Goal: Use online tool/utility: Utilize a website feature to perform a specific function

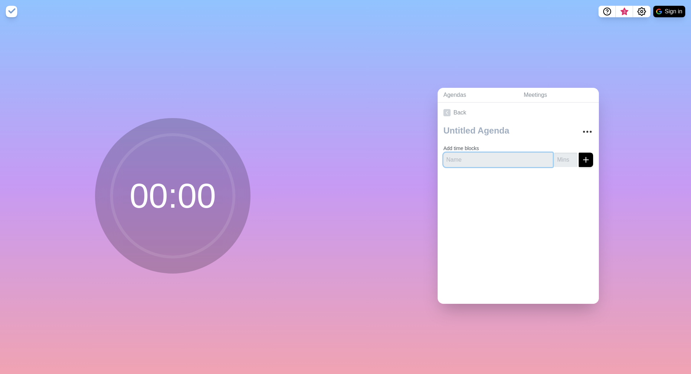
click at [471, 157] on input "text" at bounding box center [498, 160] width 109 height 14
type input "Bordet rundt"
type input "15"
click at [579, 153] on button "submit" at bounding box center [586, 160] width 14 height 14
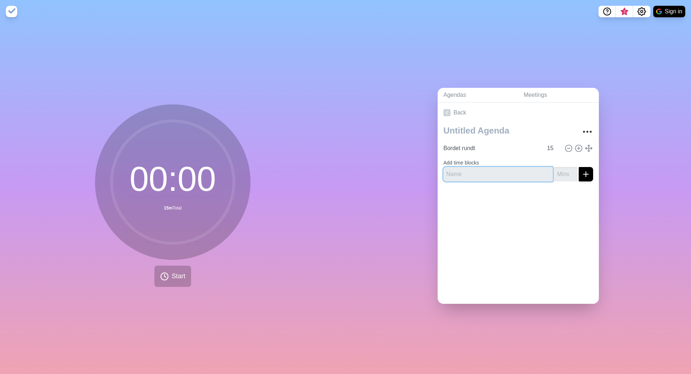
click at [468, 176] on input "text" at bounding box center [498, 174] width 109 height 14
type input "Nyt fra ledelsen"
click at [566, 173] on input "number" at bounding box center [566, 174] width 23 height 14
type input "10"
click at [579, 167] on button "submit" at bounding box center [586, 174] width 14 height 14
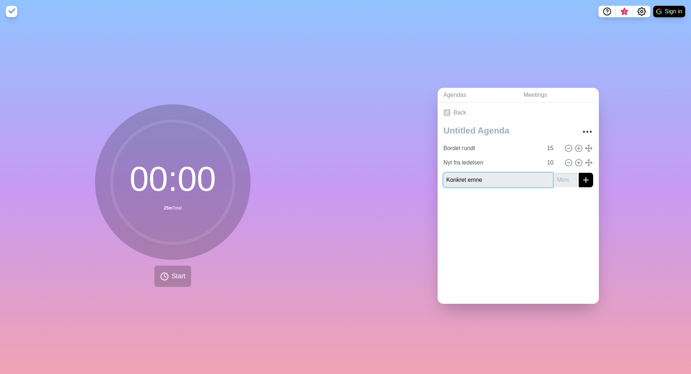
type input "Konkret emne"
type input "20"
click at [579, 173] on button "submit" at bounding box center [586, 180] width 14 height 14
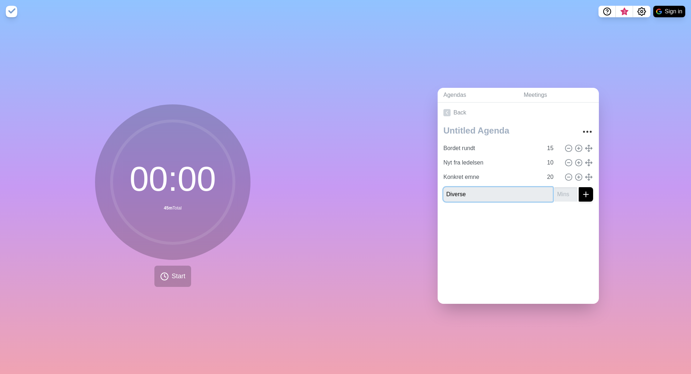
type input "Diverse"
type input "10"
click at [579, 187] on button "submit" at bounding box center [586, 194] width 14 height 14
